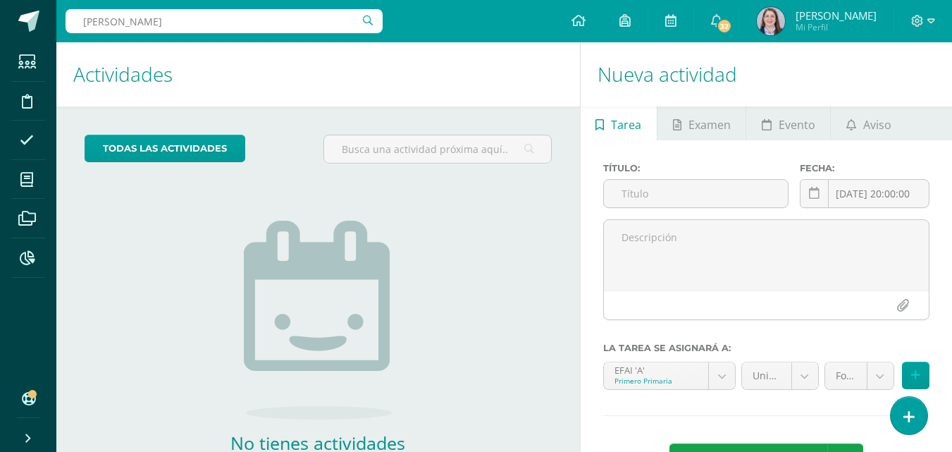
click at [194, 23] on input "ricardo" at bounding box center [224, 21] width 317 height 24
type input "r"
type input "luca"
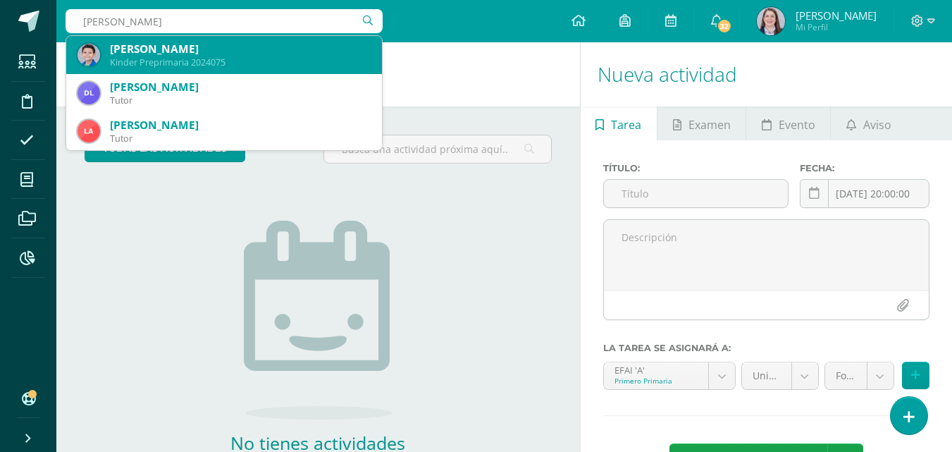
click at [172, 55] on div "Luca Emiliano Pellecer Ruano" at bounding box center [240, 49] width 261 height 15
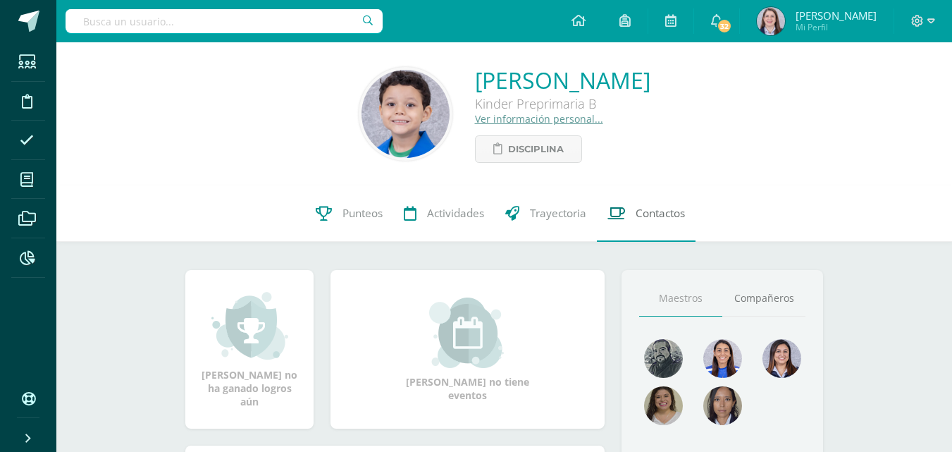
click at [664, 218] on span "Contactos" at bounding box center [660, 213] width 49 height 15
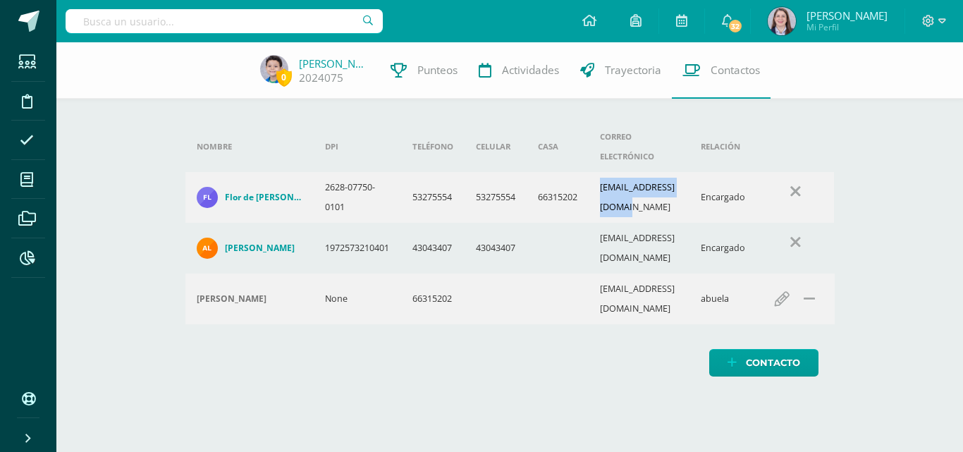
drag, startPoint x: 603, startPoint y: 172, endPoint x: 715, endPoint y: 180, distance: 112.4
click at [690, 179] on td "[EMAIL_ADDRESS][DOMAIN_NAME]" at bounding box center [639, 197] width 101 height 51
copy td "[EMAIL_ADDRESS][DOMAIN_NAME]"
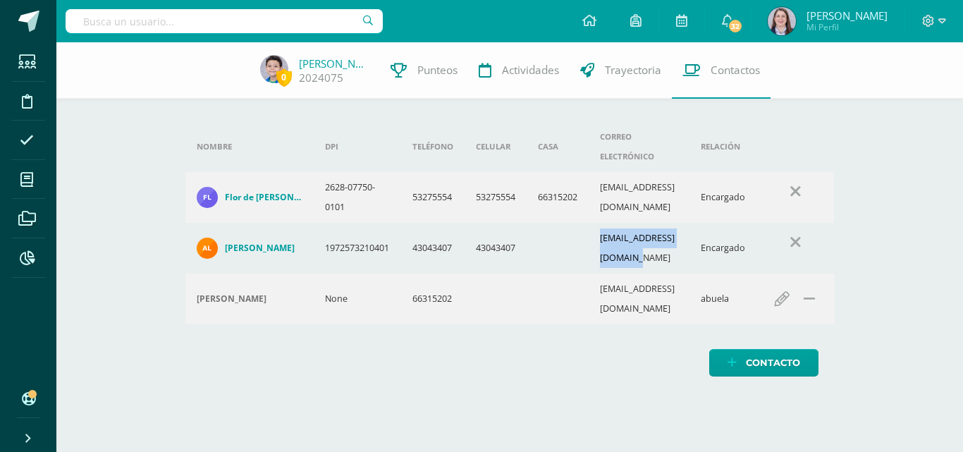
drag, startPoint x: 597, startPoint y: 223, endPoint x: 720, endPoint y: 225, distance: 122.7
click at [690, 225] on td "alexrpt2020@hotmail.com" at bounding box center [639, 248] width 101 height 51
drag, startPoint x: 694, startPoint y: 220, endPoint x: 707, endPoint y: 228, distance: 14.9
click at [690, 228] on td "alexrpt2020@hotmail.com" at bounding box center [639, 248] width 101 height 51
drag, startPoint x: 600, startPoint y: 220, endPoint x: 670, endPoint y: 231, distance: 70.7
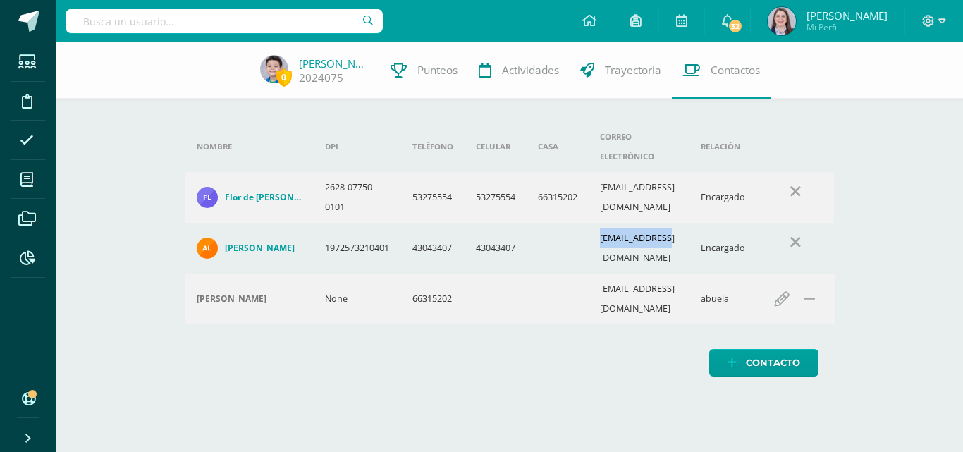
click at [670, 231] on td "alexrpt2020@hotmail.com" at bounding box center [639, 248] width 101 height 51
